Goal: Transaction & Acquisition: Purchase product/service

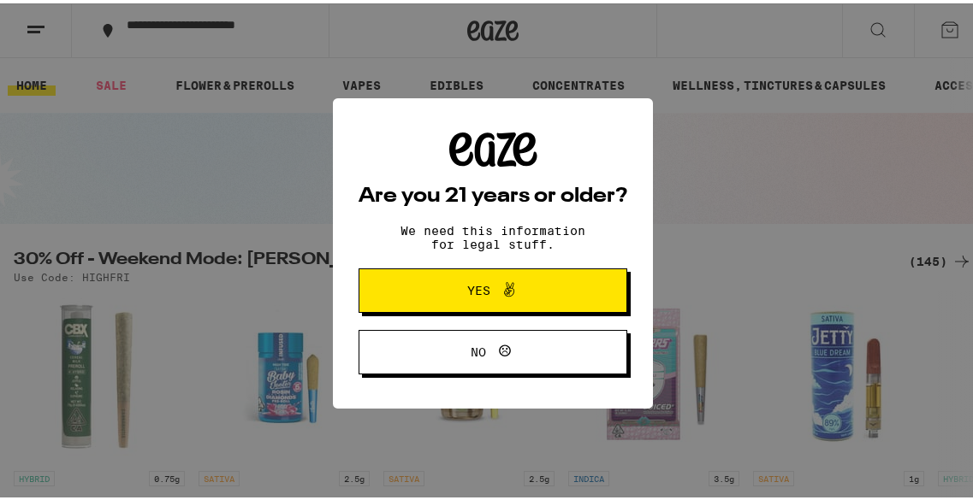
click at [528, 290] on span "Yes" at bounding box center [493, 287] width 130 height 22
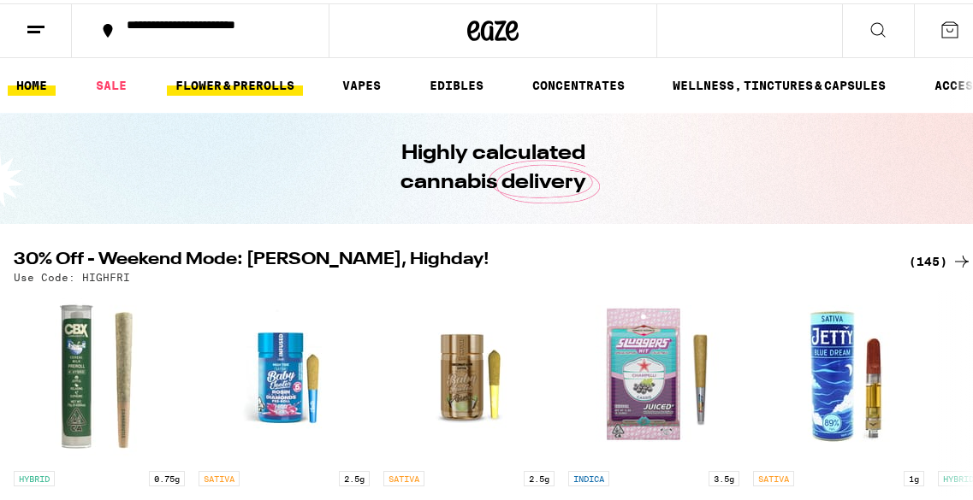
click at [253, 91] on link "FLOWER & PREROLLS" at bounding box center [235, 82] width 136 height 21
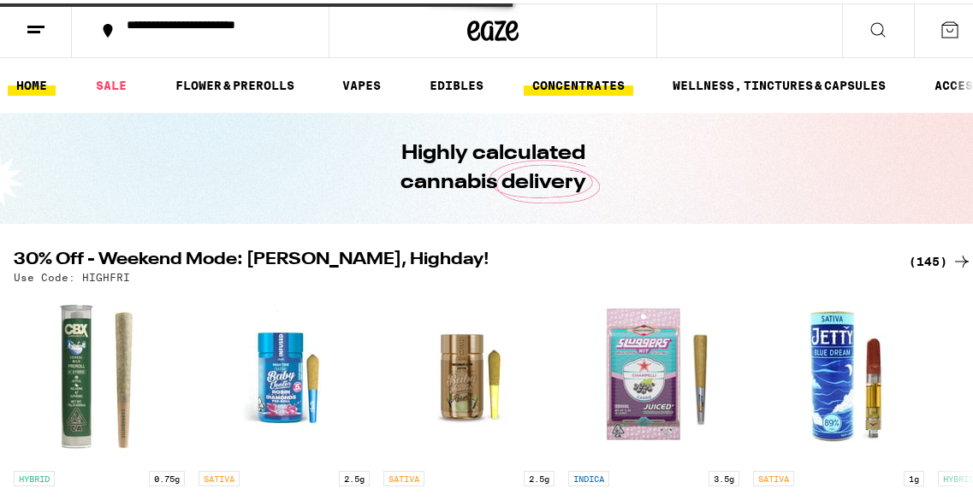
click at [569, 75] on link "CONCENTRATES" at bounding box center [579, 82] width 110 height 21
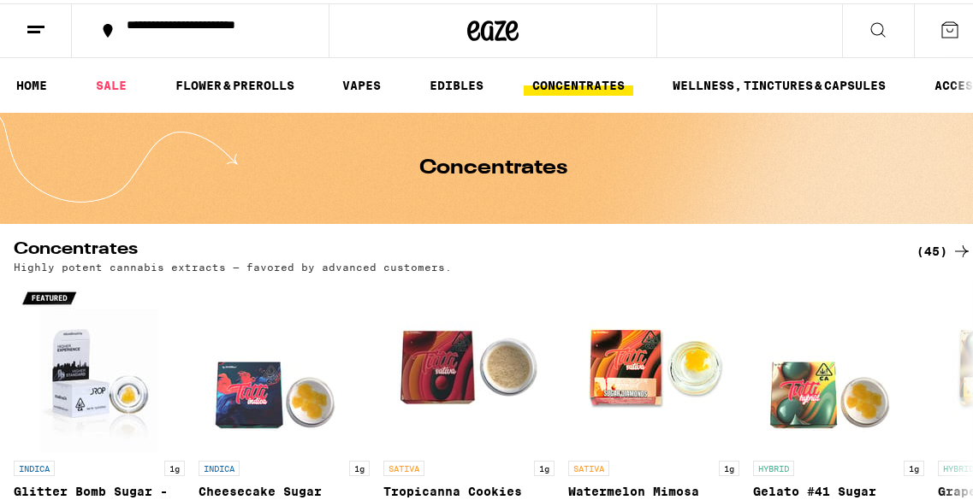
click at [569, 75] on link "CONCENTRATES" at bounding box center [579, 82] width 110 height 21
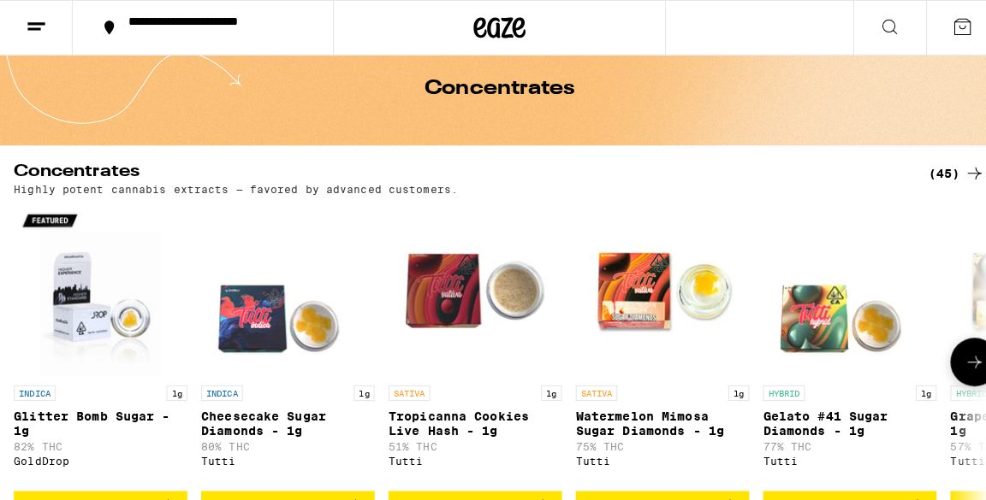
scroll to position [86, 0]
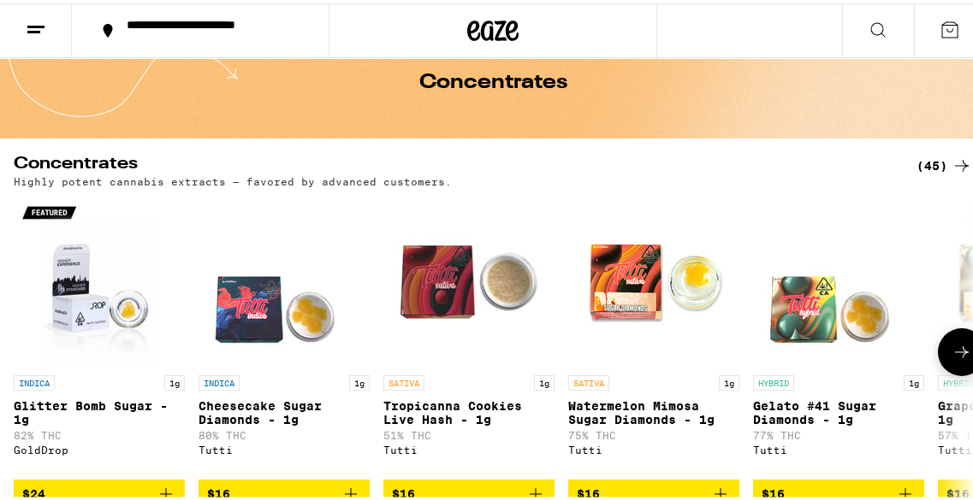
click at [483, 263] on img "Open page for Tropicanna Cookies Live Hash - 1g from Tutti" at bounding box center [468, 277] width 171 height 171
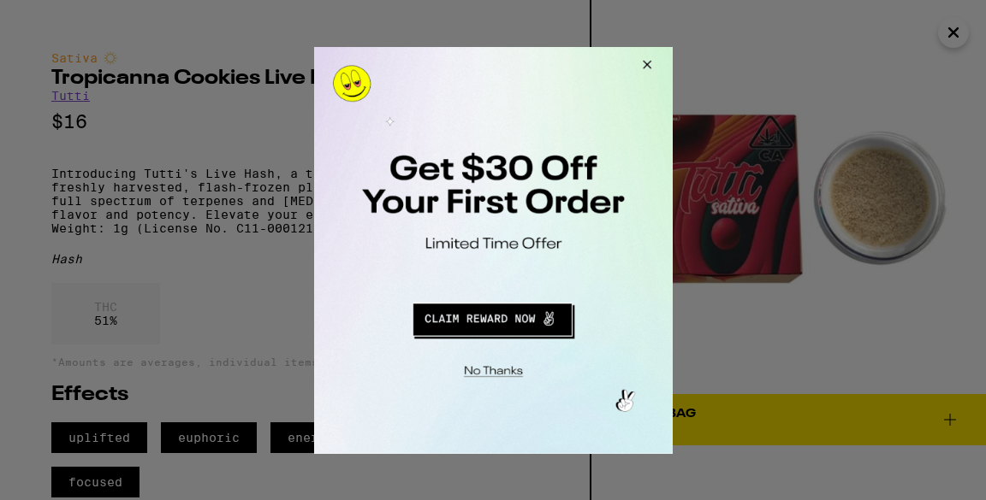
click at [644, 58] on button "Close Modal" at bounding box center [643, 66] width 46 height 41
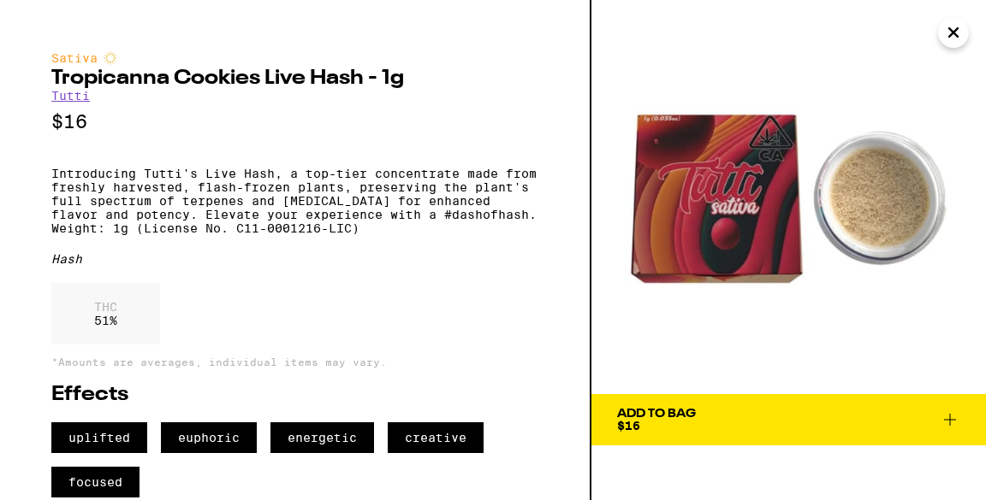
scroll to position [23, 0]
